Goal: Check status: Check status

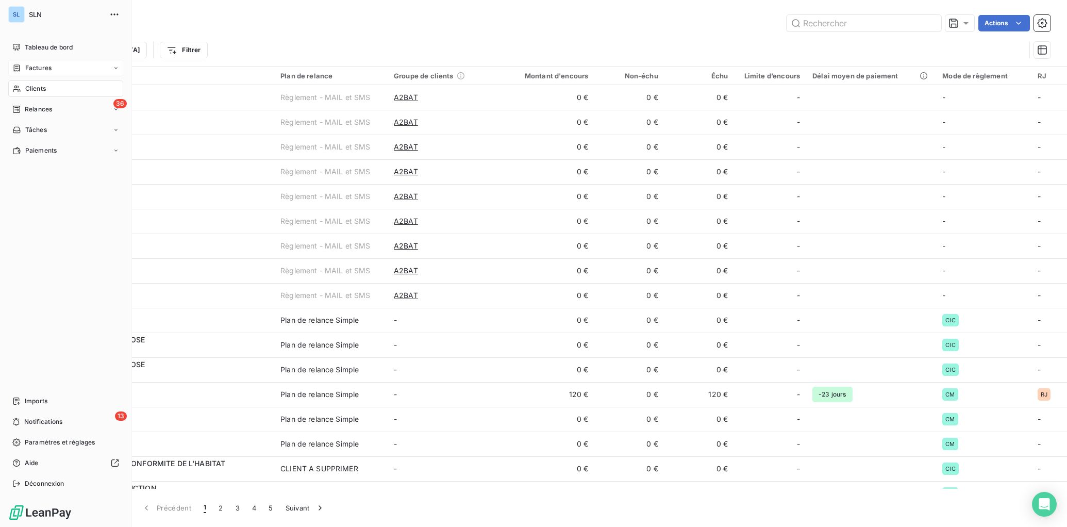
click at [29, 70] on span "Factures" at bounding box center [38, 67] width 26 height 9
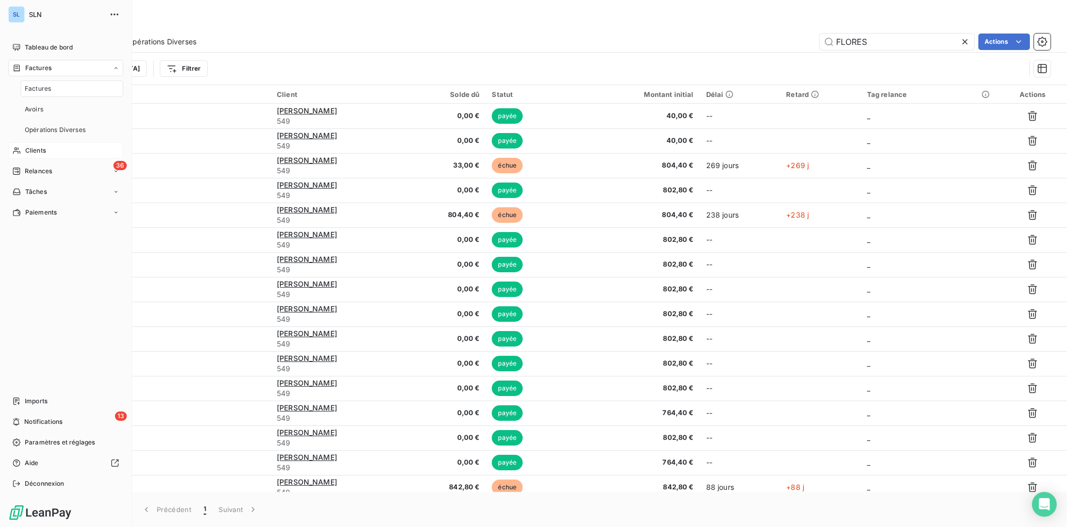
click at [42, 150] on span "Clients" at bounding box center [35, 150] width 21 height 9
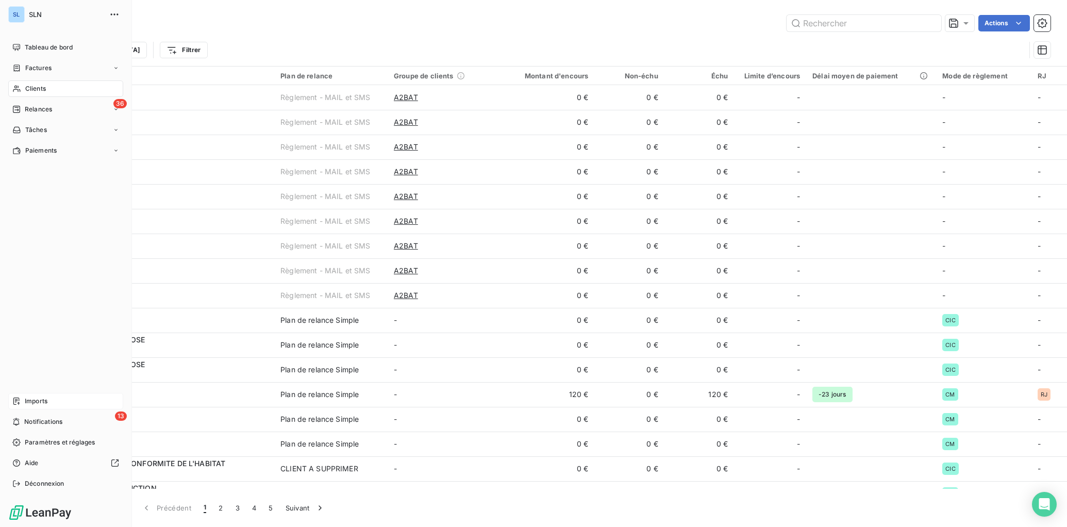
click at [29, 399] on span "Imports" at bounding box center [36, 400] width 23 height 9
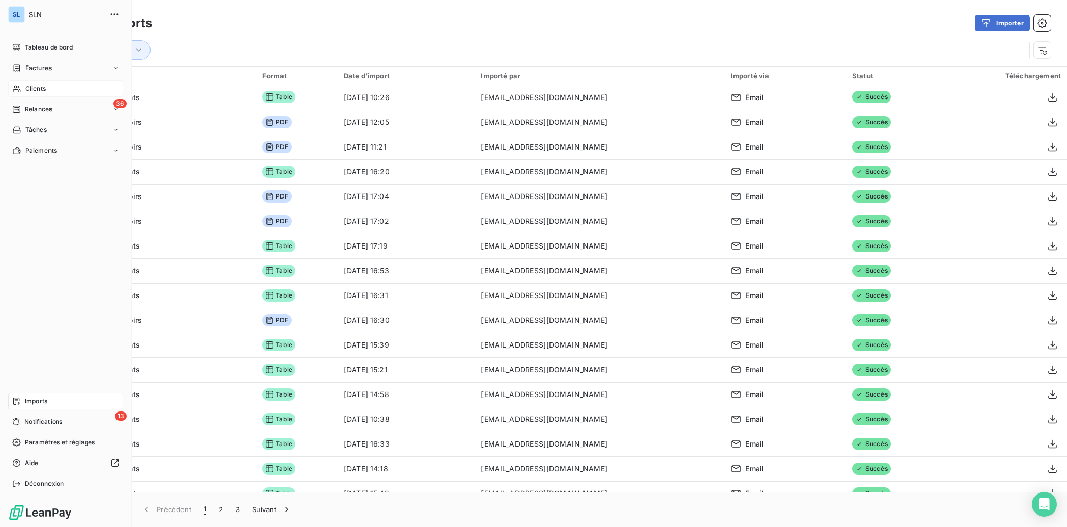
click at [32, 87] on span "Clients" at bounding box center [35, 88] width 21 height 9
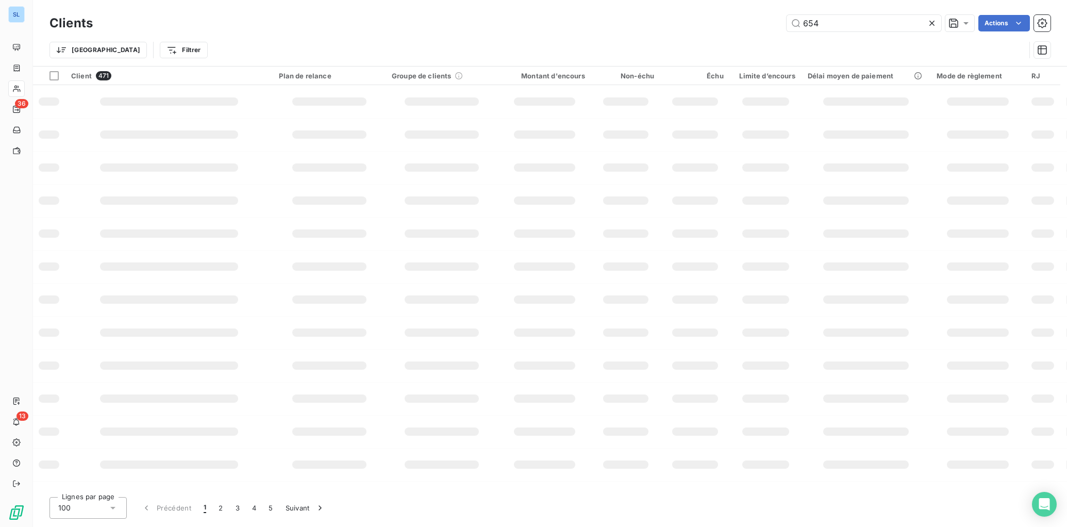
type input "654"
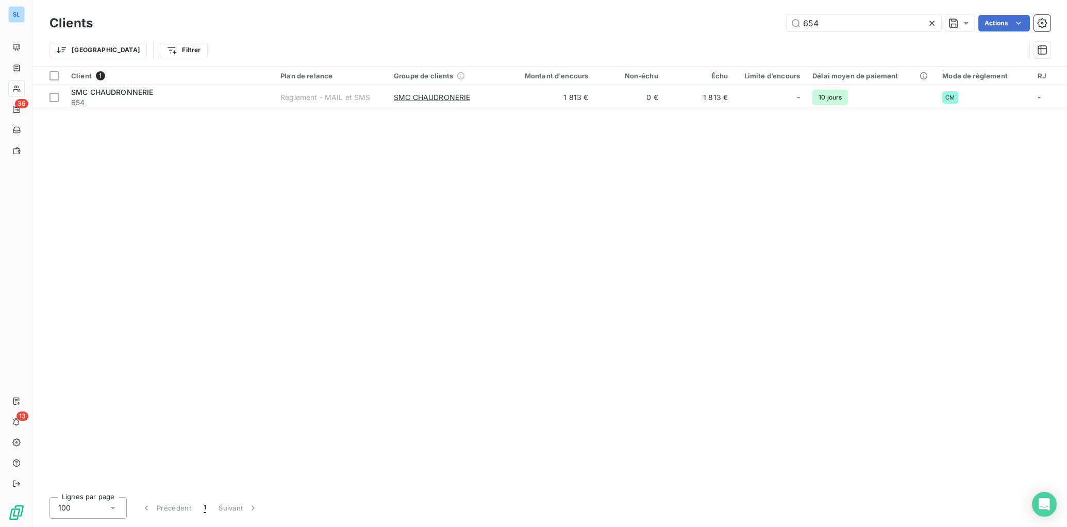
drag, startPoint x: 188, startPoint y: 98, endPoint x: 222, endPoint y: 113, distance: 37.2
click at [188, 98] on span "654" at bounding box center [169, 102] width 197 height 10
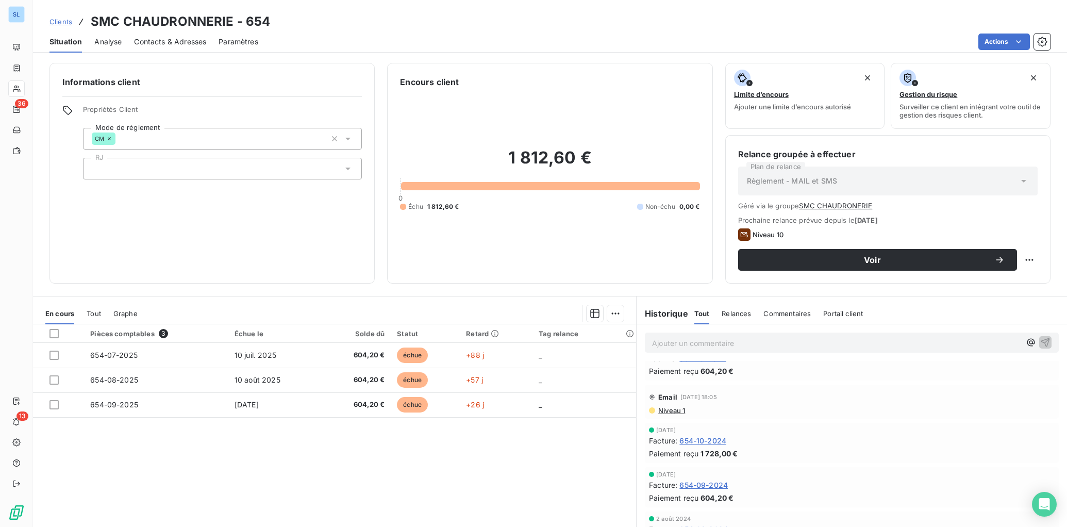
scroll to position [27, 0]
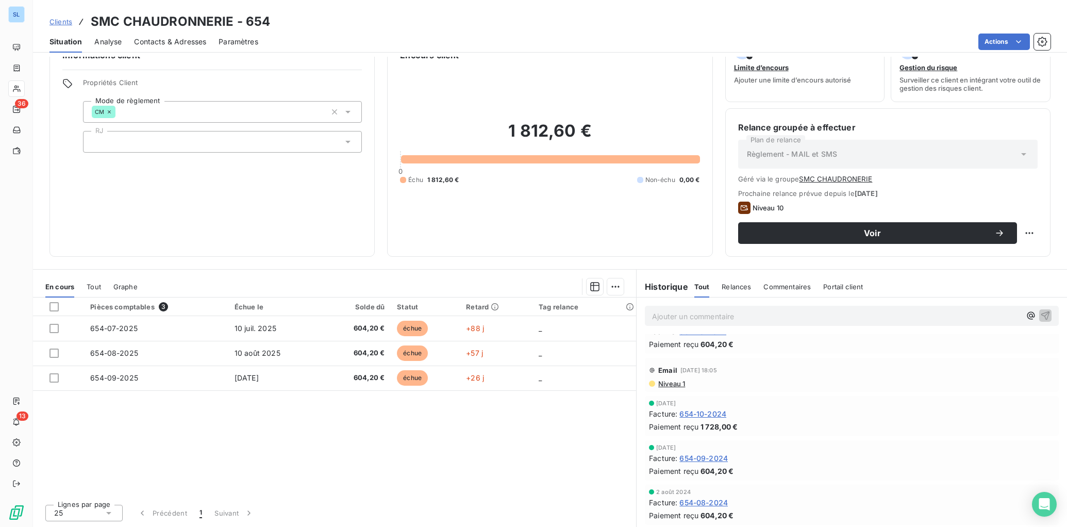
click at [692, 414] on span "654-10-2024" at bounding box center [702, 413] width 47 height 11
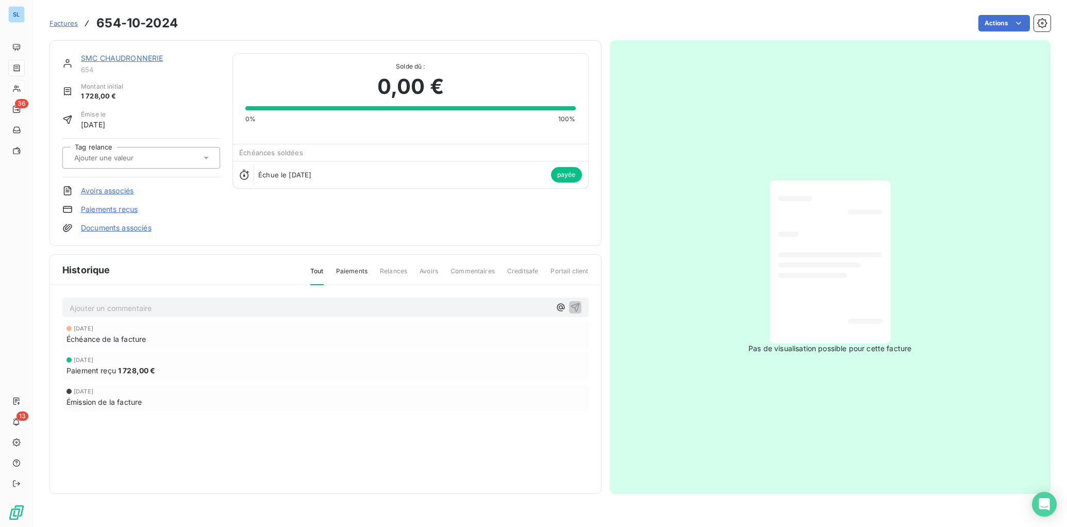
click at [116, 211] on link "Paiements reçus" at bounding box center [109, 209] width 57 height 10
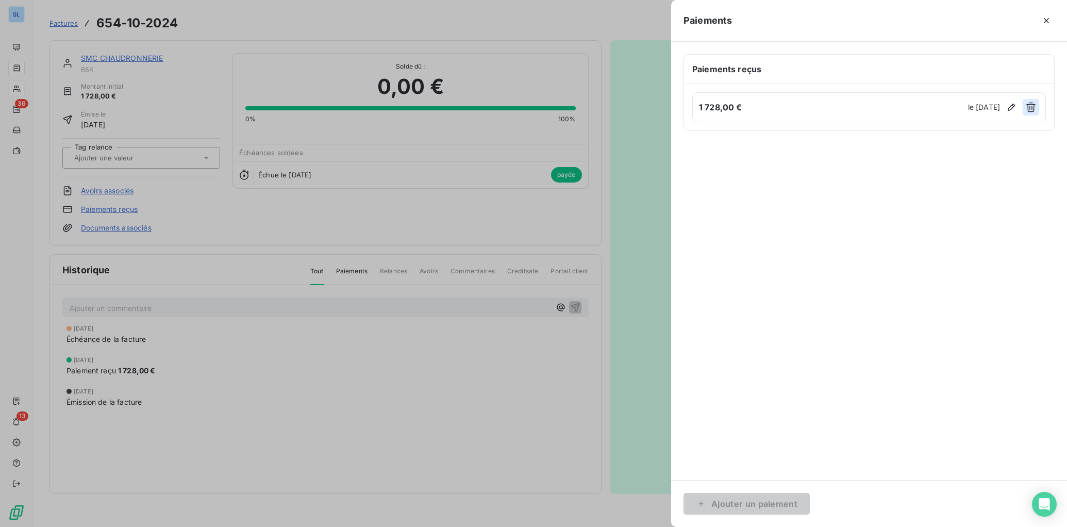
click at [1035, 110] on icon "button" at bounding box center [1031, 107] width 10 height 10
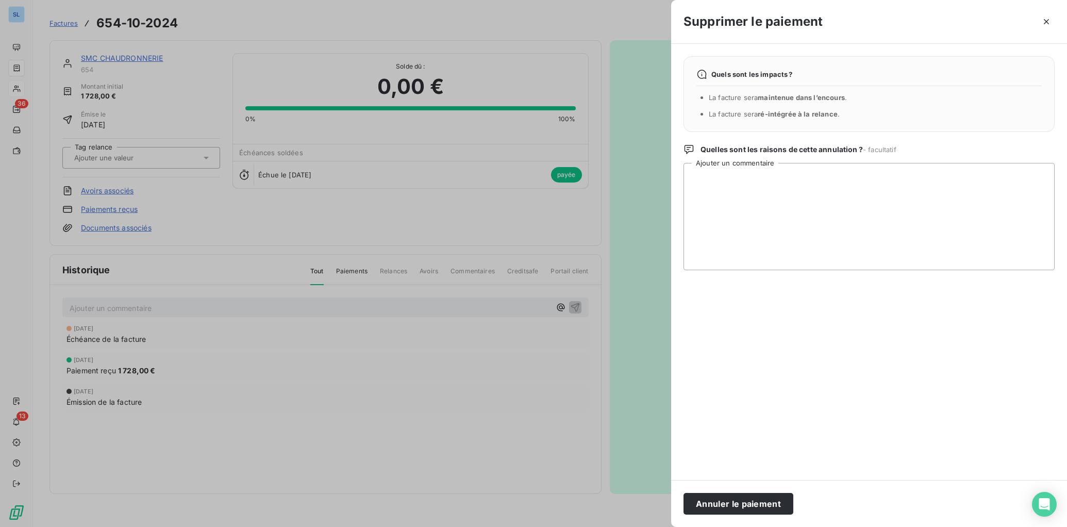
drag, startPoint x: 736, startPoint y: 505, endPoint x: 161, endPoint y: 365, distance: 591.4
click at [735, 504] on button "Annuler le paiement" at bounding box center [739, 504] width 110 height 22
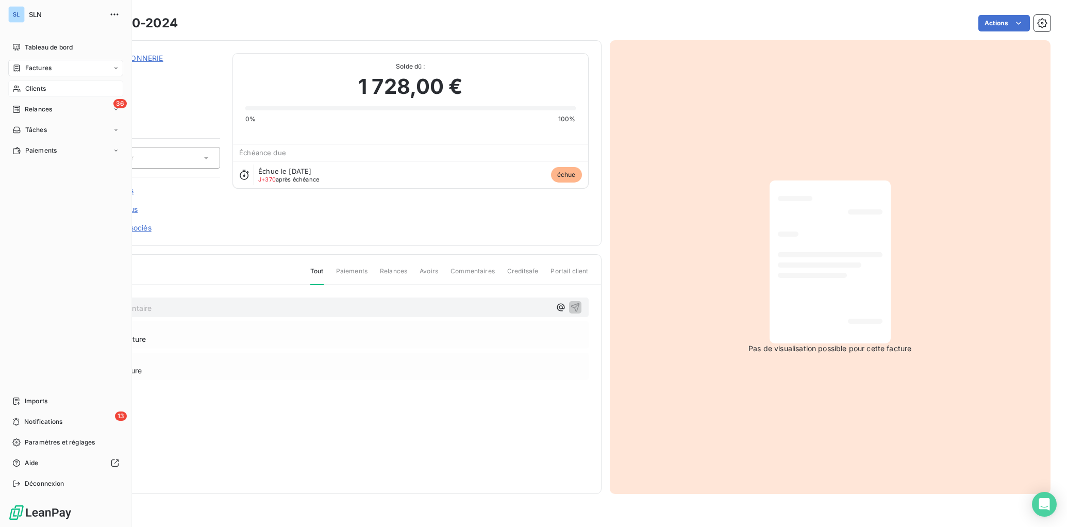
drag, startPoint x: 23, startPoint y: 89, endPoint x: 36, endPoint y: 88, distance: 12.4
click at [23, 89] on div "Clients" at bounding box center [65, 88] width 115 height 16
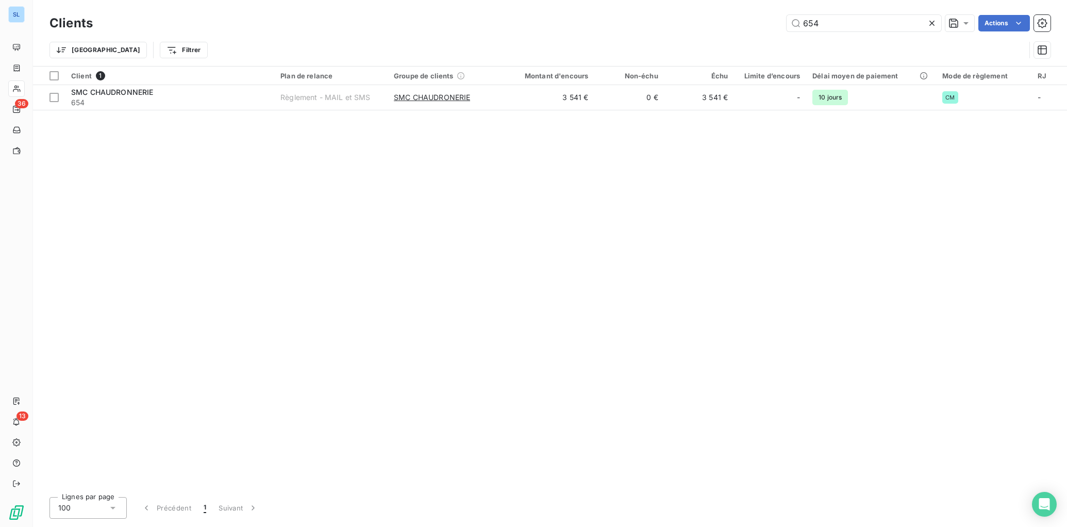
drag, startPoint x: 835, startPoint y: 18, endPoint x: 756, endPoint y: 14, distance: 78.4
click at [756, 14] on div "Clients 654 Actions" at bounding box center [549, 23] width 1001 height 22
drag, startPoint x: 832, startPoint y: 24, endPoint x: 721, endPoint y: 18, distance: 111.5
click at [721, 18] on div "654 Actions" at bounding box center [577, 23] width 945 height 16
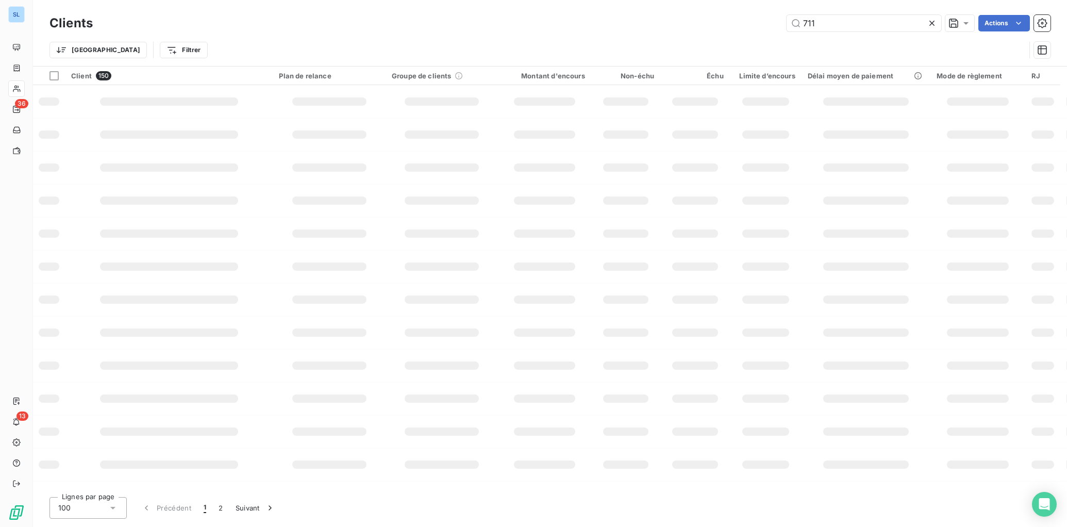
type input "711"
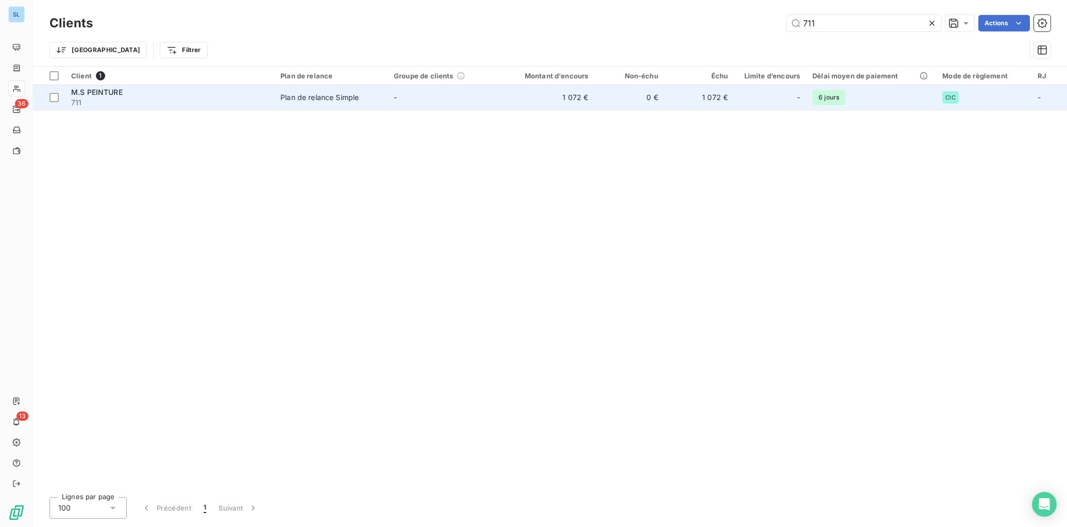
click at [129, 106] on span "711" at bounding box center [169, 102] width 197 height 10
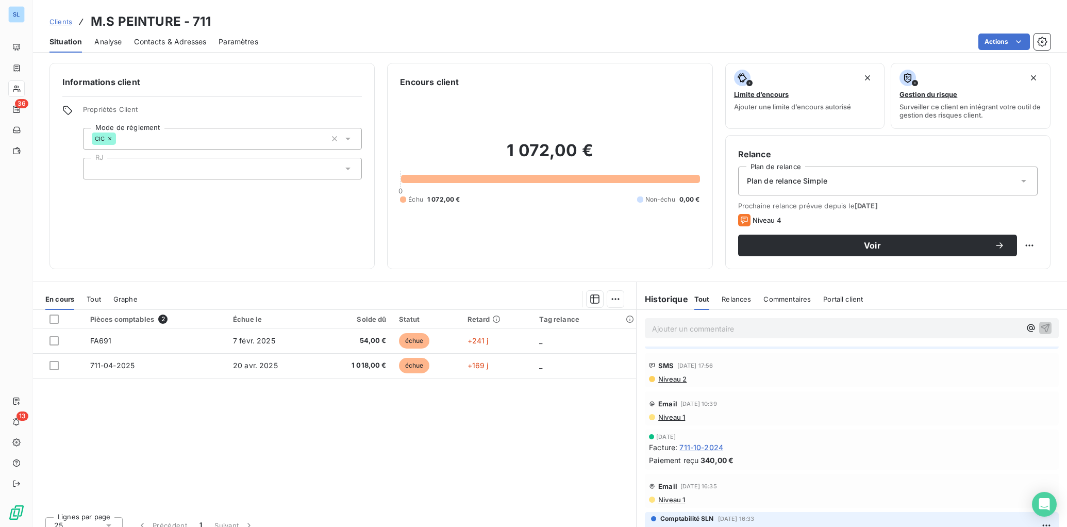
scroll to position [2892, 0]
click at [717, 441] on span "711-10-2024" at bounding box center [701, 441] width 44 height 11
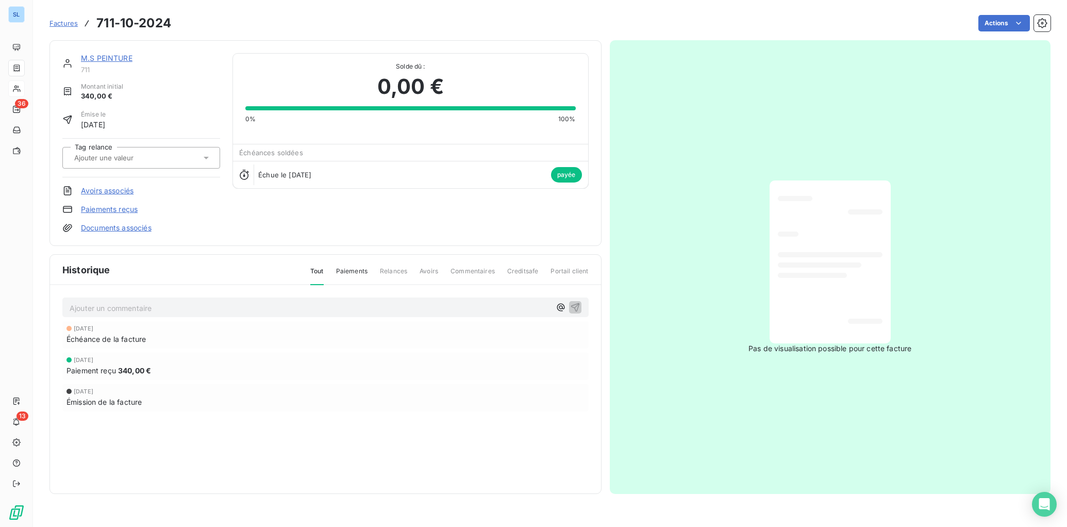
click at [116, 209] on link "Paiements reçus" at bounding box center [109, 209] width 57 height 10
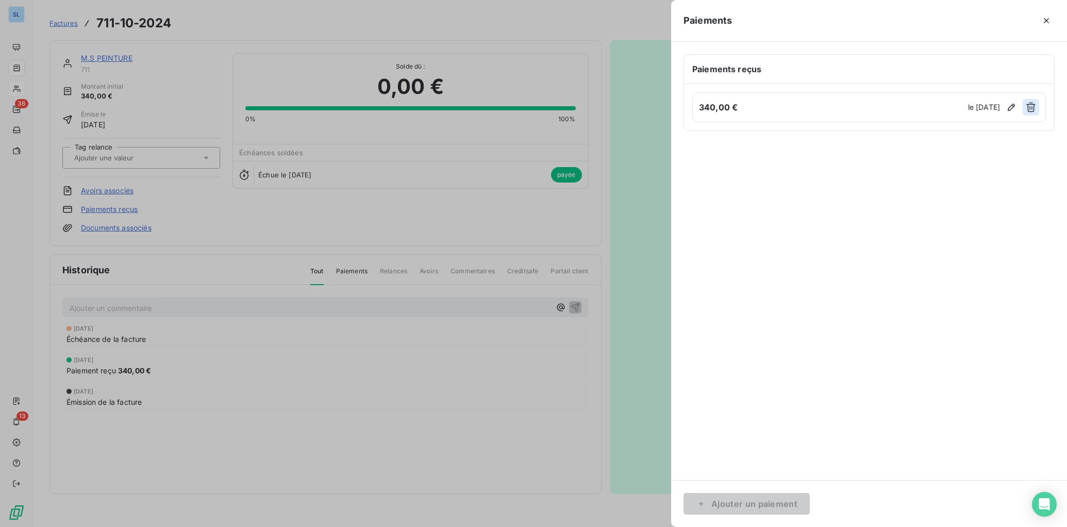
click at [1033, 105] on icon "button" at bounding box center [1031, 107] width 10 height 10
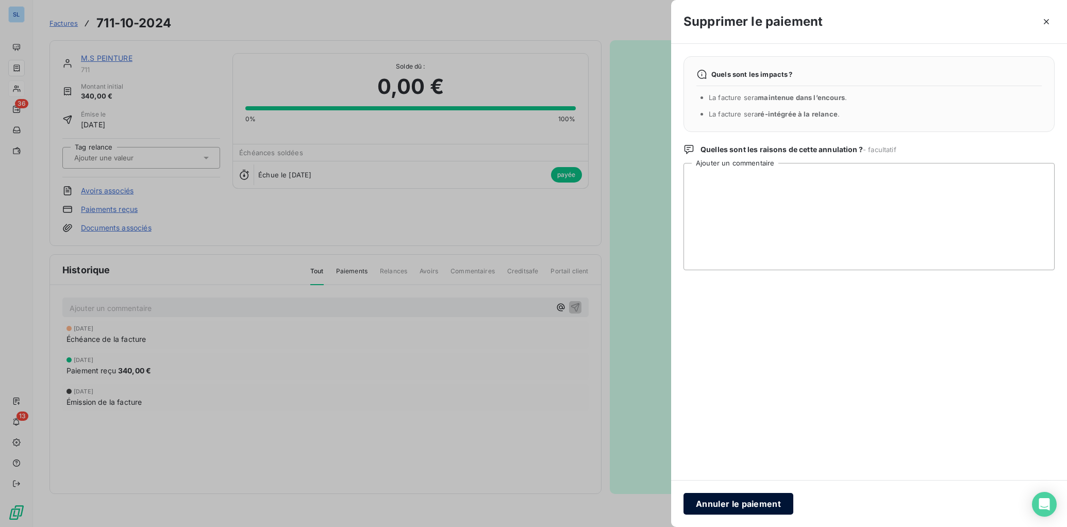
click at [724, 498] on button "Annuler le paiement" at bounding box center [739, 504] width 110 height 22
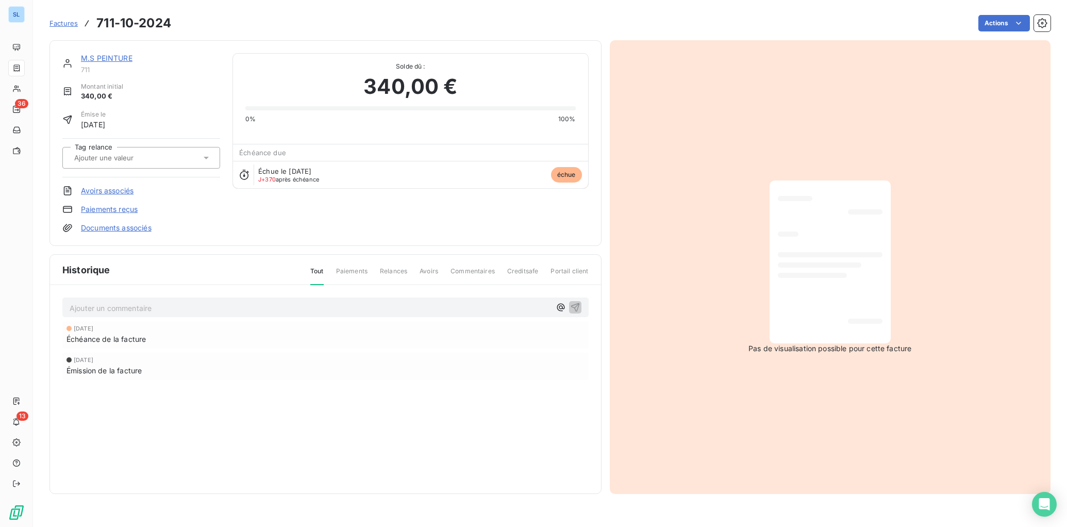
click at [115, 62] on link "M.S PEINTURE" at bounding box center [107, 58] width 52 height 9
